Goal: Information Seeking & Learning: Find specific page/section

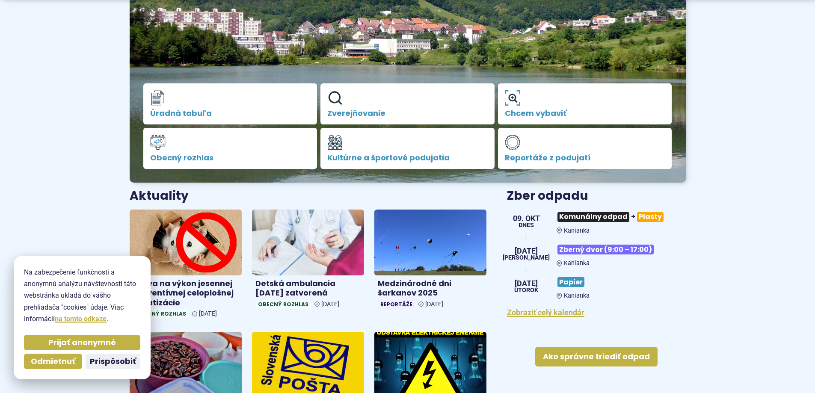
scroll to position [171, 0]
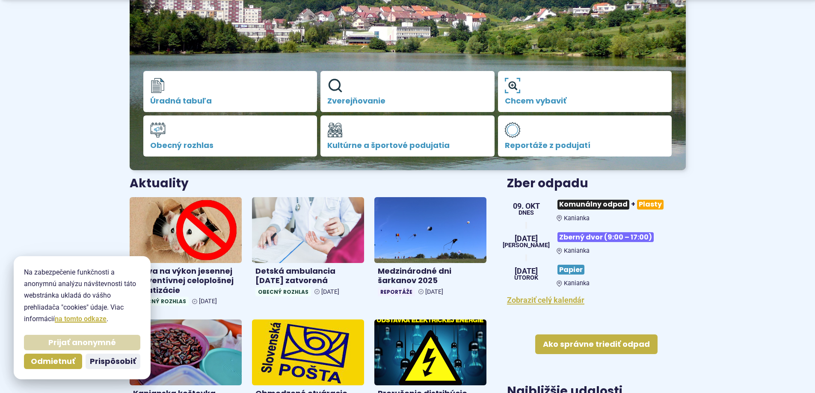
click at [95, 345] on span "Prijať anonymné" at bounding box center [82, 343] width 68 height 10
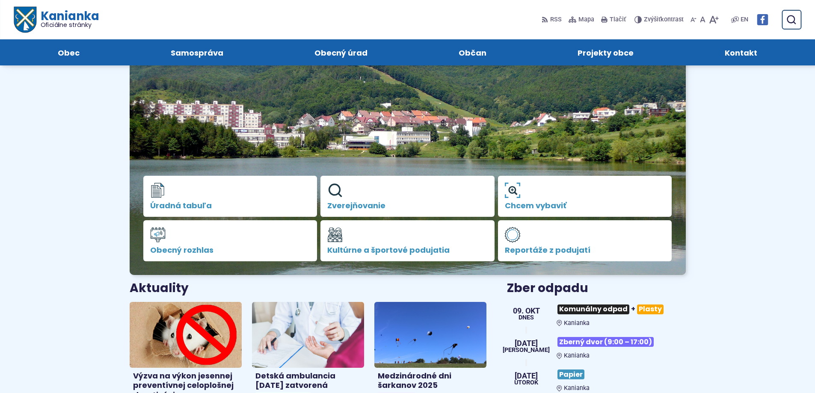
scroll to position [0, 0]
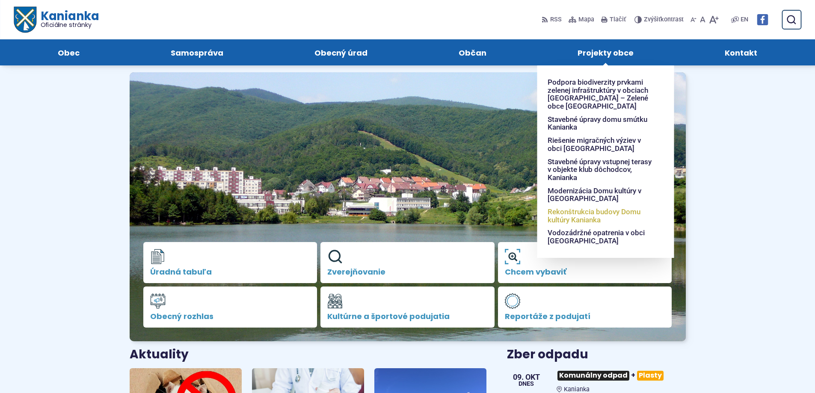
click at [587, 214] on span "Rekonštrukcia budovy Domu kultúry Kanianka" at bounding box center [601, 215] width 106 height 21
click at [584, 189] on span "Modernizácia Domu kultúry v [GEOGRAPHIC_DATA]" at bounding box center [601, 194] width 106 height 21
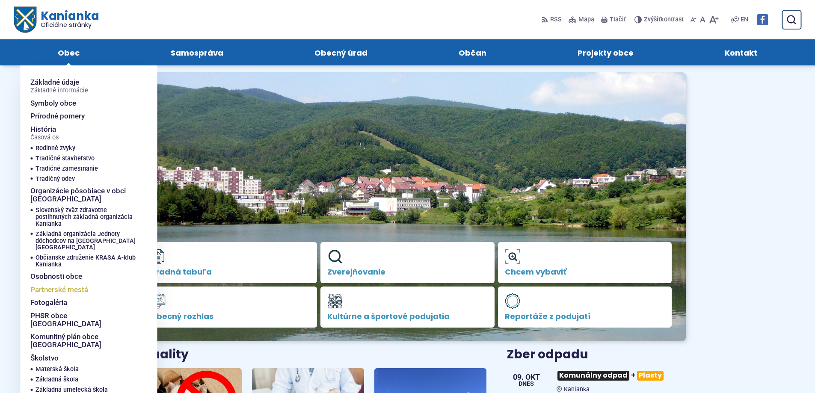
scroll to position [43, 0]
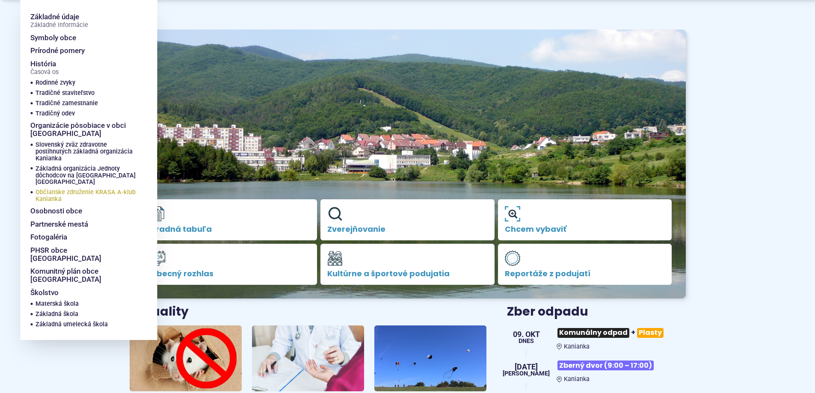
click at [66, 187] on span "Občianske združenie KRASA A-klub Kanianka" at bounding box center [86, 195] width 101 height 17
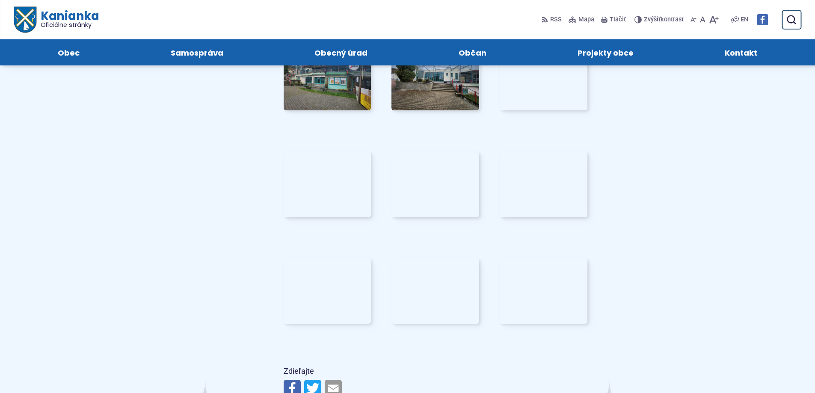
scroll to position [984, 0]
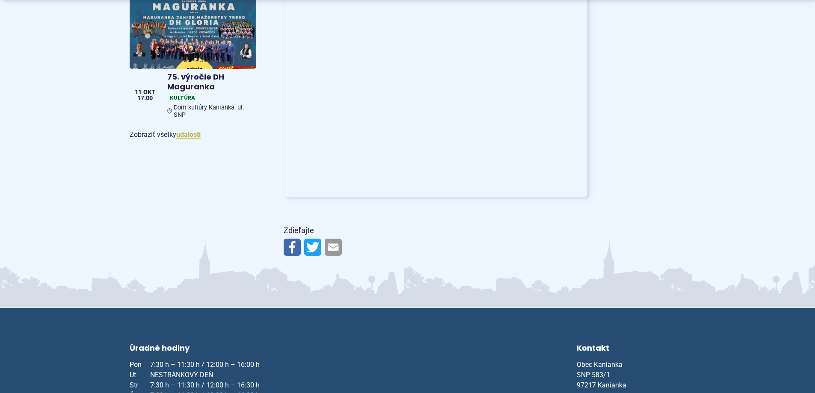
scroll to position [642, 0]
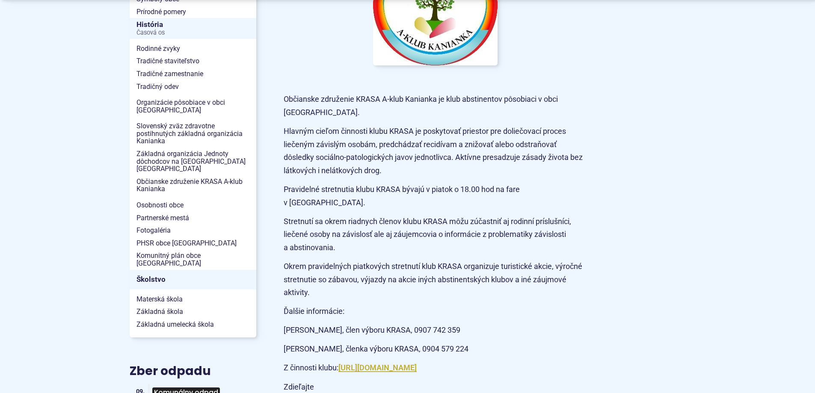
scroll to position [300, 0]
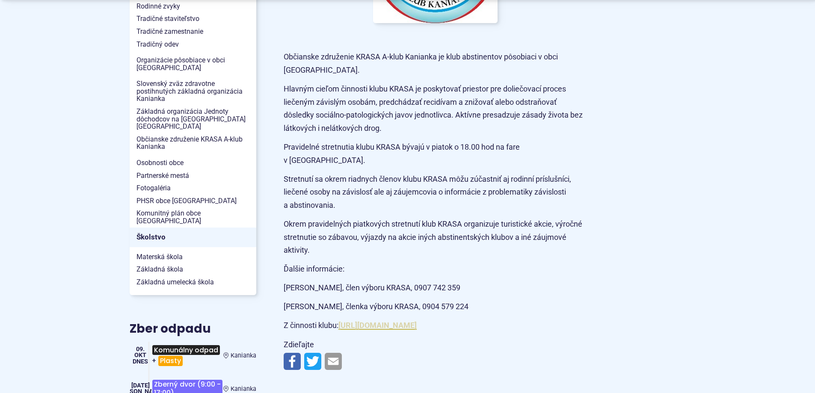
click at [417, 321] on link "https://www.facebook.com/profile.php?id=61561041146742" at bounding box center [378, 325] width 78 height 9
click at [173, 157] on span "Osobnosti obce" at bounding box center [193, 163] width 113 height 13
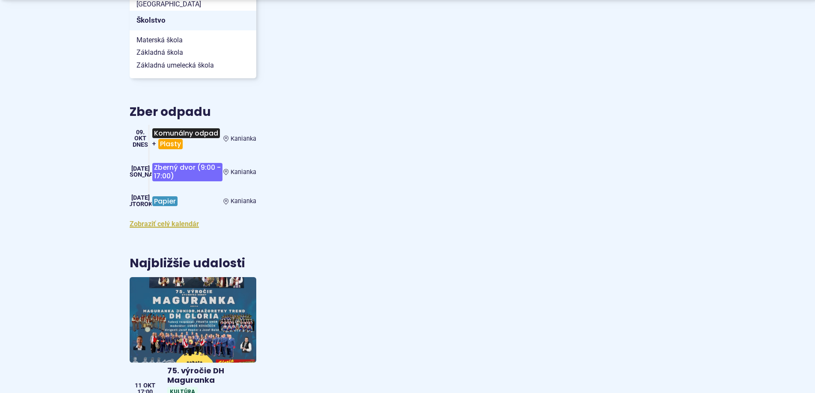
scroll to position [556, 0]
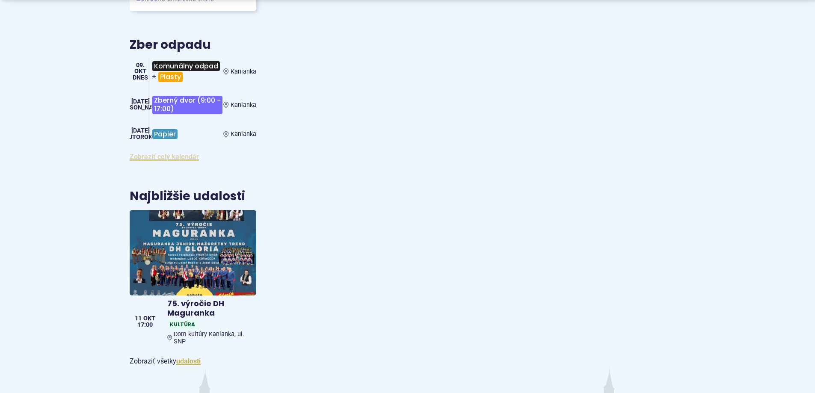
click at [182, 153] on link "Zobraziť celý kalendár" at bounding box center [164, 157] width 69 height 8
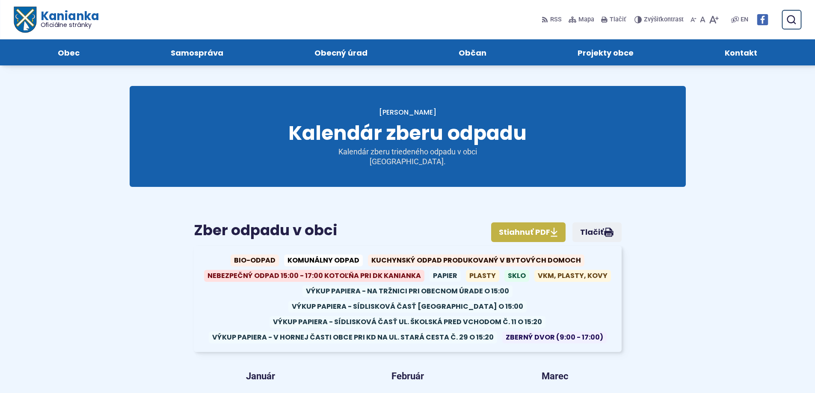
click at [69, 22] on span "Oficiálne stránky" at bounding box center [69, 25] width 59 height 6
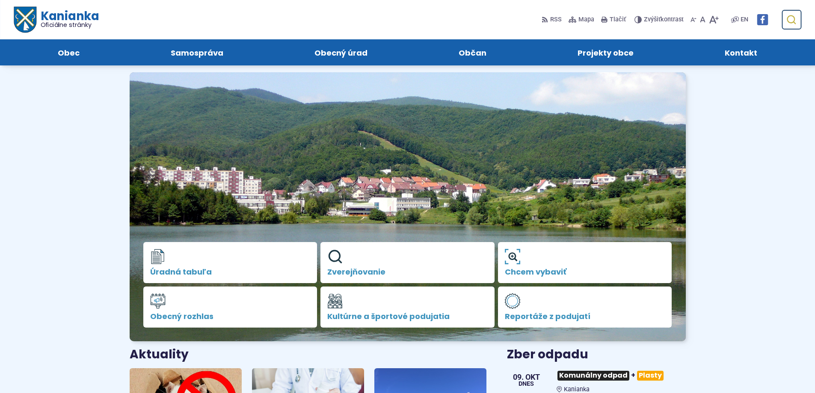
click at [795, 19] on use "submit" at bounding box center [791, 19] width 9 height 9
type input "********"
click at [784, 12] on button "Odoslať vyhľadávací formulár" at bounding box center [791, 19] width 15 height 15
